Goal: Task Accomplishment & Management: Use online tool/utility

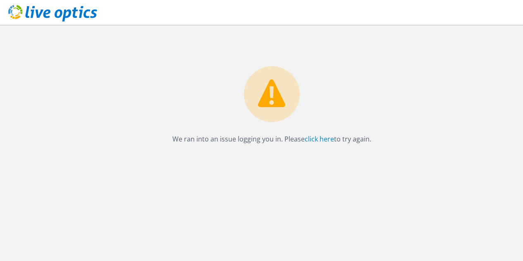
click at [90, 98] on div "We ran into an issue logging you in. Please click here to try again." at bounding box center [272, 85] width 503 height 120
click at [68, 9] on icon at bounding box center [52, 13] width 89 height 17
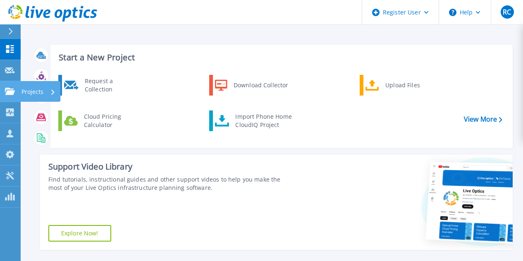
click at [15, 97] on link "Projects Projects" at bounding box center [10, 91] width 21 height 21
click at [248, 185] on div "Find tutorials, instructional guides and other support videos to help you make …" at bounding box center [171, 183] width 246 height 17
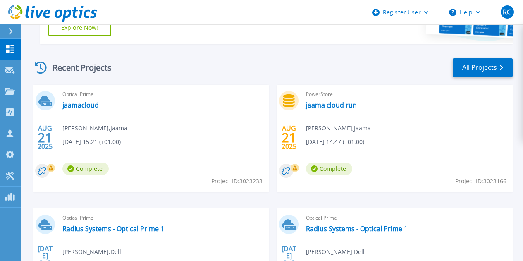
scroll to position [203, 0]
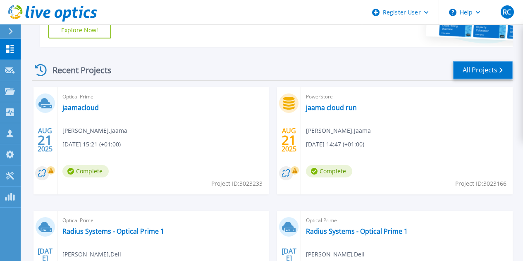
click at [466, 65] on link "All Projects" at bounding box center [483, 70] width 60 height 19
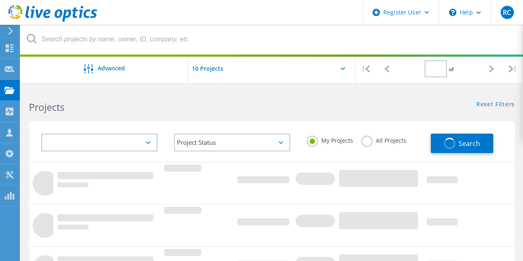
type input "1"
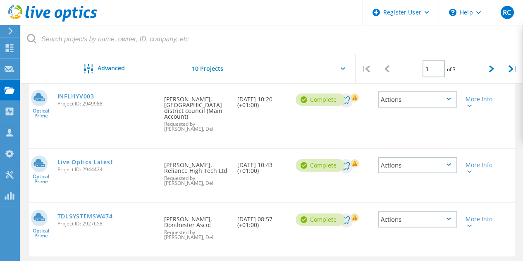
scroll to position [464, 0]
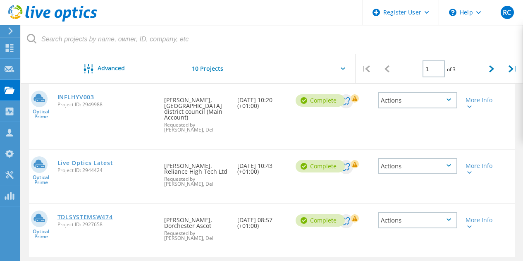
click at [90, 214] on link "TDLSYSTEMSW474" at bounding box center [85, 217] width 55 height 6
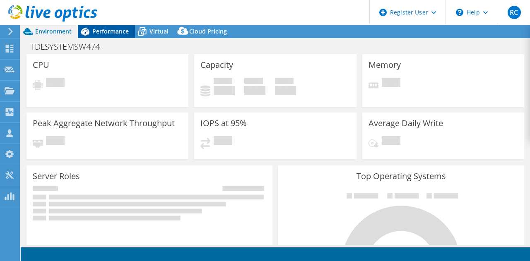
select select "EULondon"
select select "USD"
click at [110, 33] on span "Performance" at bounding box center [110, 31] width 36 height 8
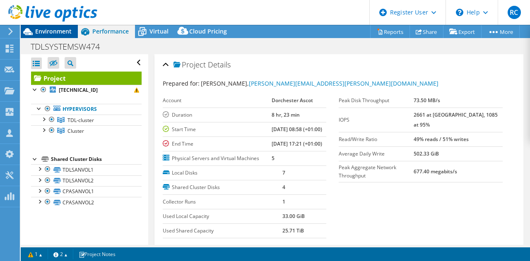
click at [58, 36] on div "Environment" at bounding box center [49, 31] width 57 height 13
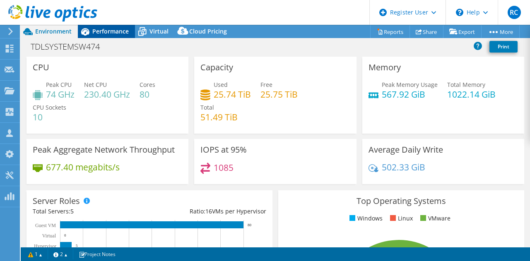
click at [103, 29] on span "Performance" at bounding box center [110, 31] width 36 height 8
